Goal: Use online tool/utility: Utilize a website feature to perform a specific function

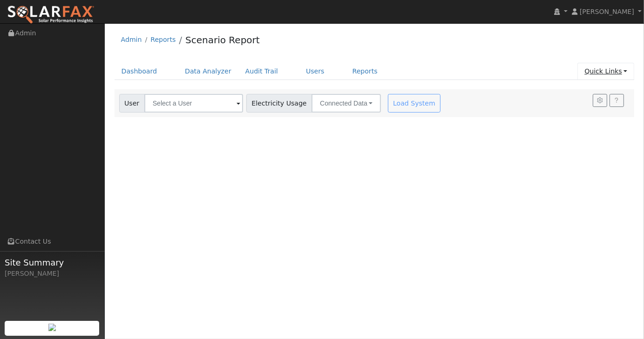
click at [625, 69] on link "Quick Links" at bounding box center [605, 71] width 57 height 17
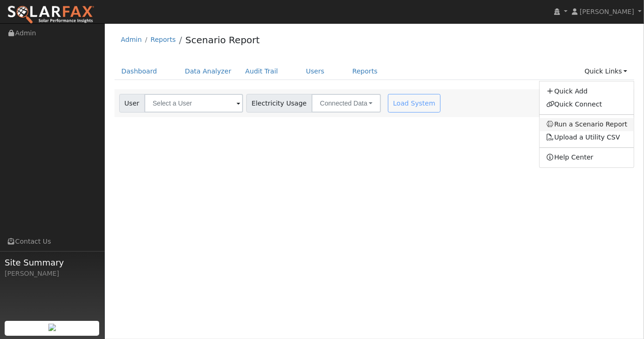
click at [591, 126] on link "Run a Scenario Report" at bounding box center [587, 124] width 95 height 13
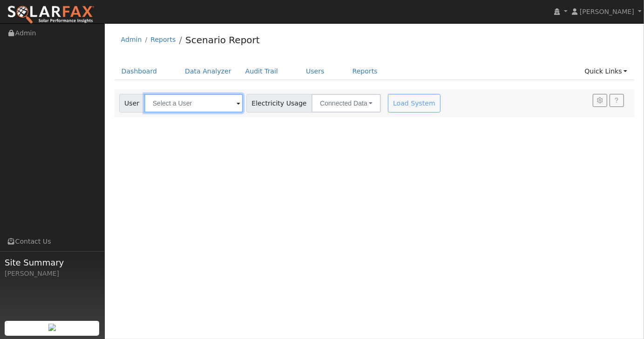
click at [232, 102] on input "text" at bounding box center [193, 103] width 99 height 19
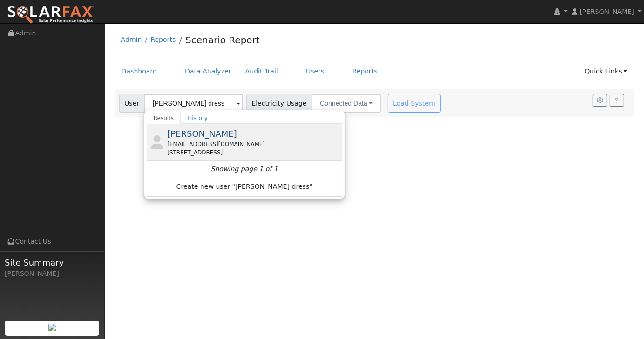
click at [211, 136] on div "[PERSON_NAME] [EMAIL_ADDRESS][DOMAIN_NAME] [STREET_ADDRESS]" at bounding box center [253, 142] width 173 height 29
type input "[PERSON_NAME]"
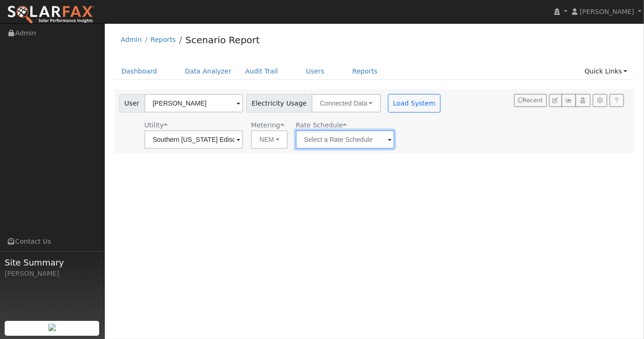
click at [359, 140] on input "text" at bounding box center [345, 139] width 99 height 19
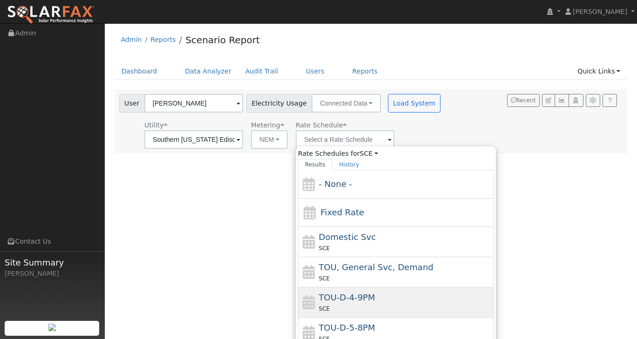
click at [346, 293] on span "TOU-D-4-9PM" at bounding box center [347, 298] width 56 height 10
type input "TOU-D-4-9PM"
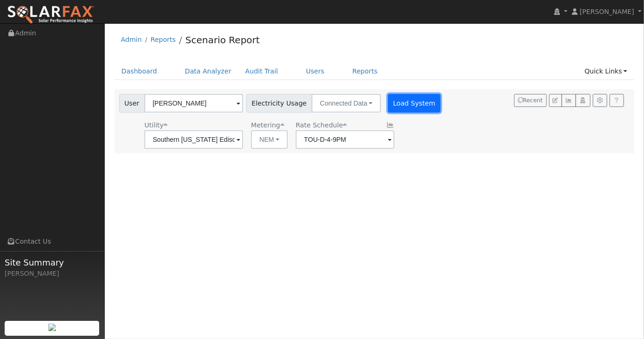
click at [413, 110] on button "Load System" at bounding box center [414, 103] width 53 height 19
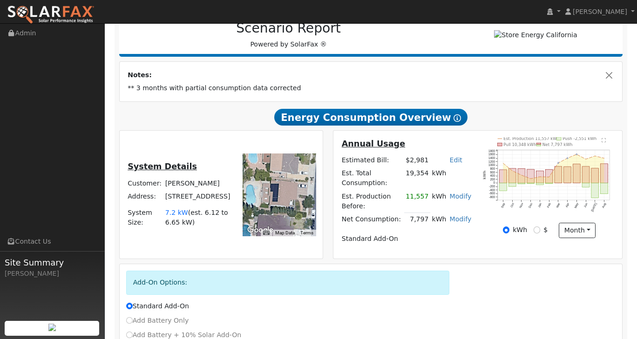
scroll to position [200, 0]
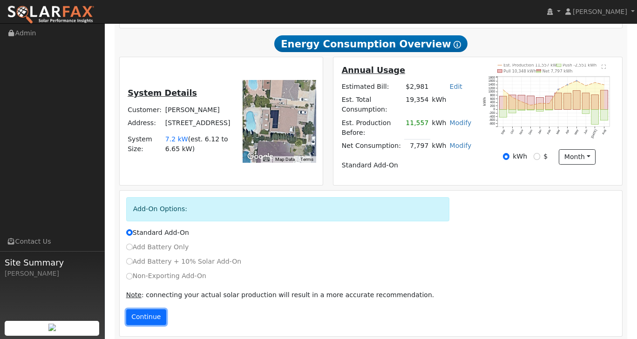
click at [132, 311] on button "Continue" at bounding box center [146, 318] width 40 height 16
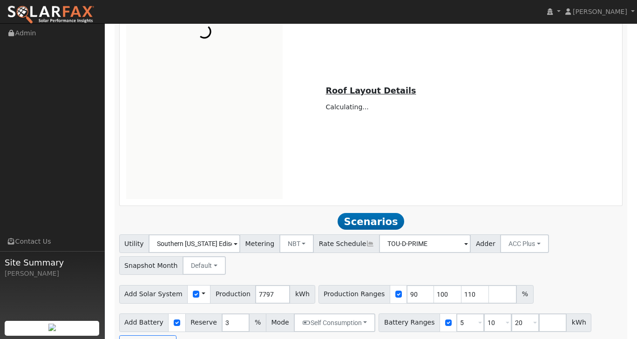
scroll to position [558, 0]
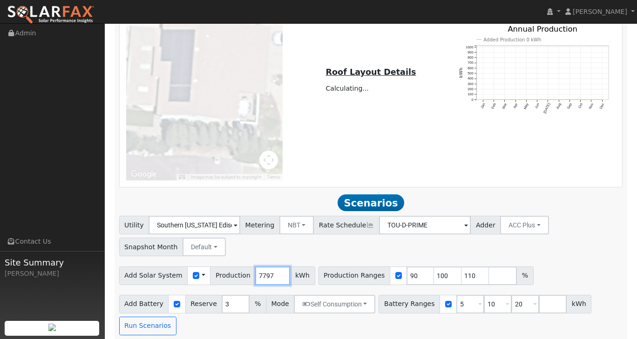
click at [267, 270] on input "7797" at bounding box center [272, 276] width 35 height 19
type input "7"
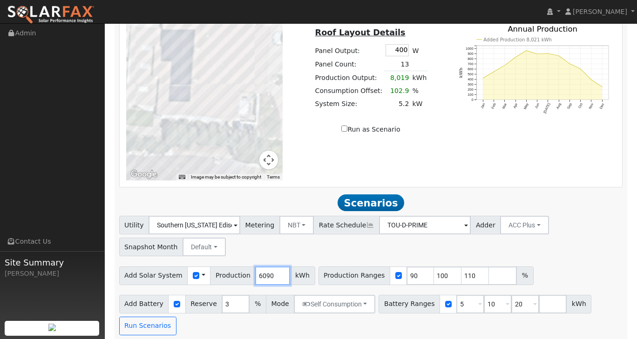
type input "6090"
click at [456, 299] on input "5" at bounding box center [470, 304] width 28 height 19
type input "10"
type input "20"
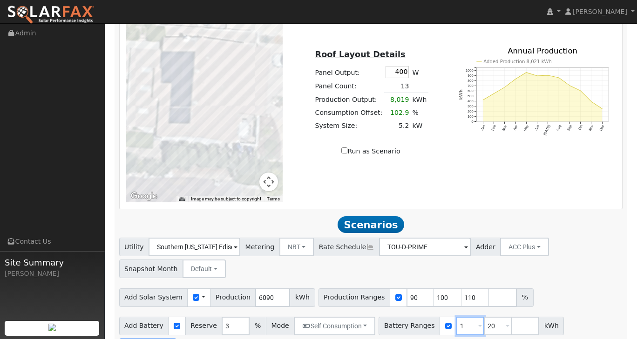
type input "20"
type input "2"
type input "27"
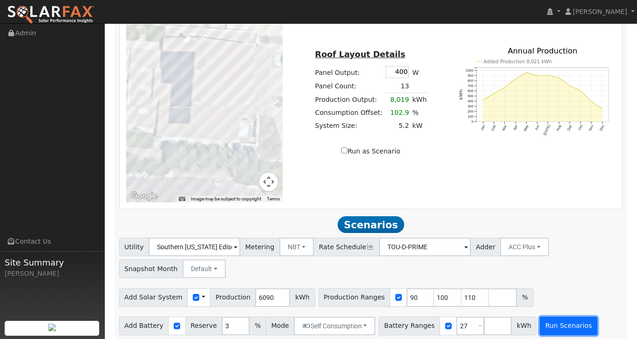
click at [546, 321] on button "Run Scenarios" at bounding box center [568, 326] width 57 height 19
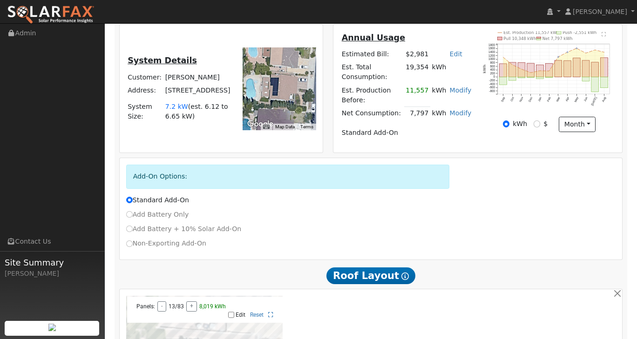
scroll to position [0, 0]
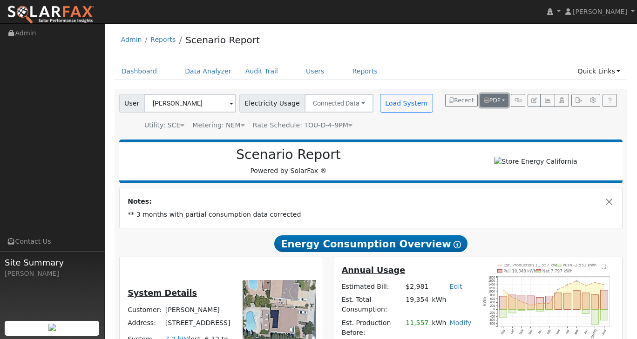
click at [494, 99] on span "PDF" at bounding box center [492, 100] width 17 height 7
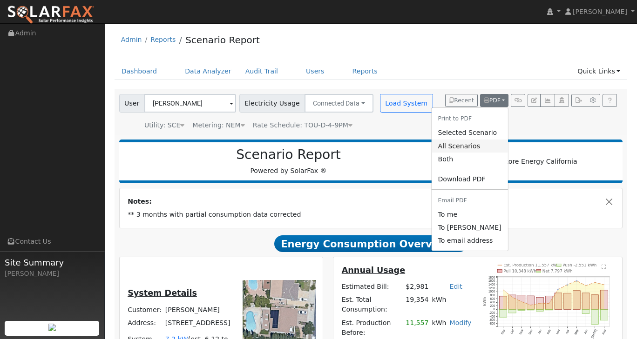
click at [469, 145] on link "All Scenarios" at bounding box center [469, 146] width 76 height 13
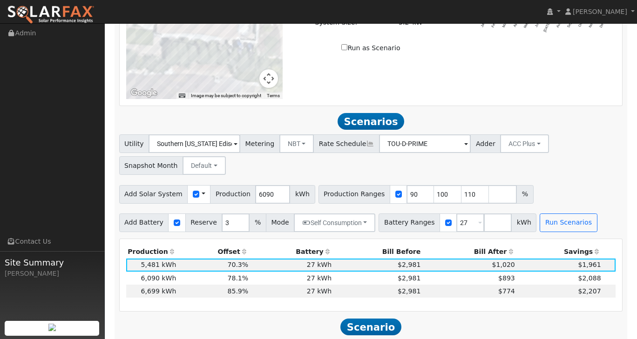
scroll to position [652, 0]
